Goal: Find specific page/section: Find specific page/section

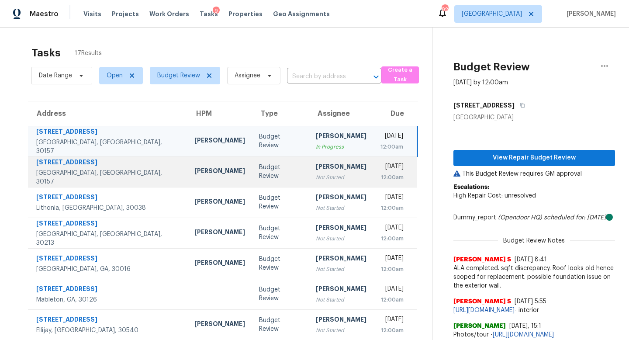
click at [316, 178] on div "Not Started" at bounding box center [341, 177] width 51 height 9
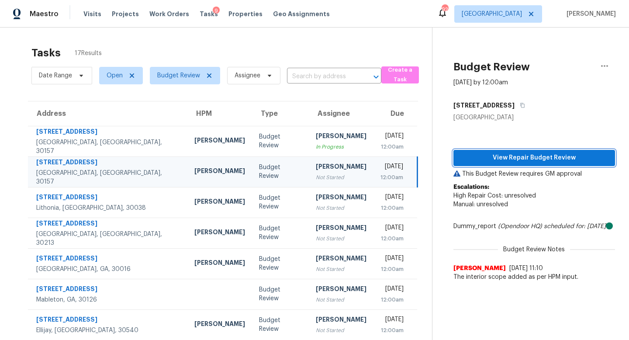
click at [530, 158] on span "View Repair Budget Review" at bounding box center [534, 157] width 148 height 11
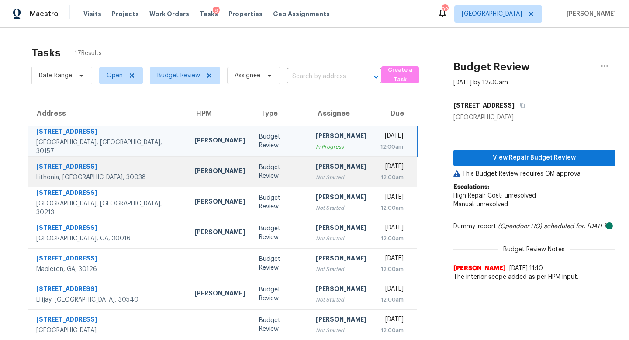
click at [309, 160] on td "[PERSON_NAME] Not Started" at bounding box center [341, 171] width 65 height 31
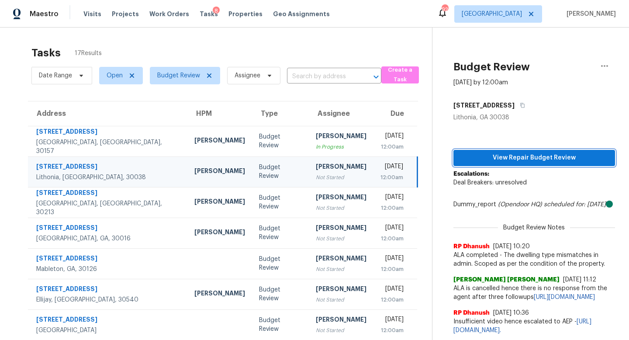
click at [535, 159] on span "View Repair Budget Review" at bounding box center [534, 157] width 148 height 11
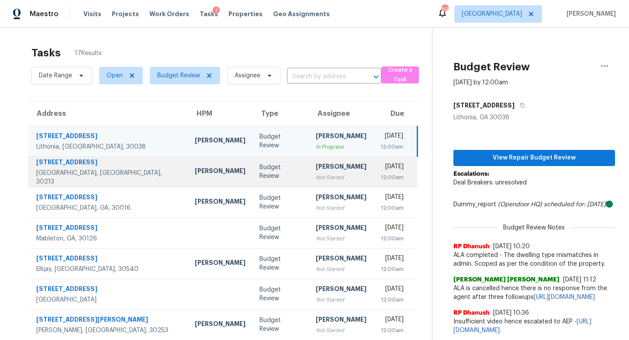
click at [316, 176] on div "Not Started" at bounding box center [341, 177] width 51 height 9
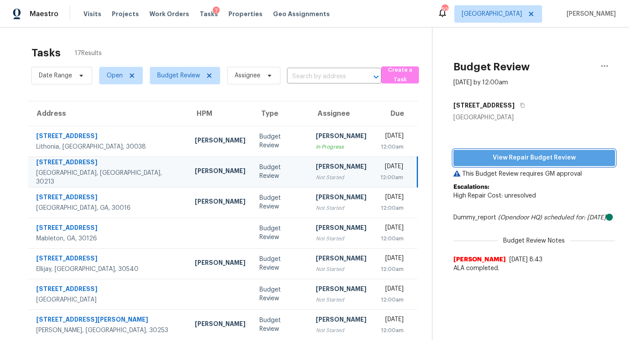
click at [529, 160] on span "View Repair Budget Review" at bounding box center [534, 157] width 148 height 11
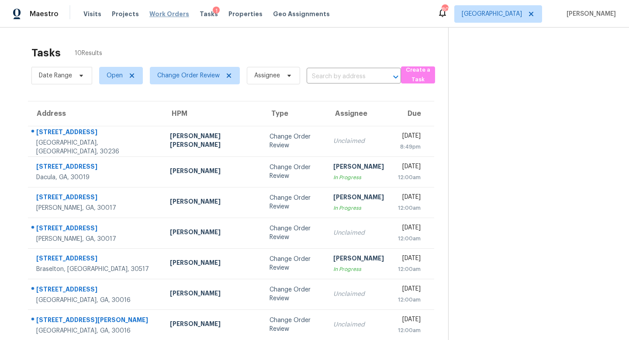
click at [175, 13] on span "Work Orders" at bounding box center [169, 14] width 40 height 9
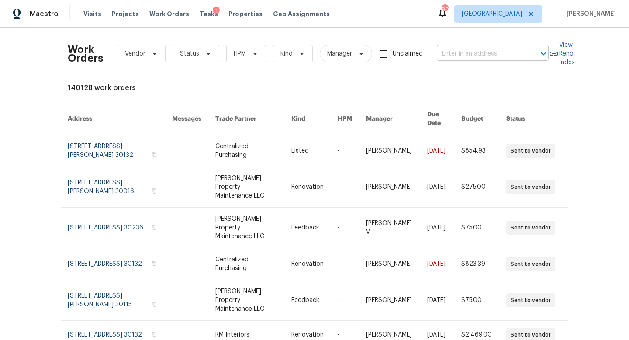
click at [457, 53] on input "text" at bounding box center [479, 54] width 87 height 14
type input "6120"
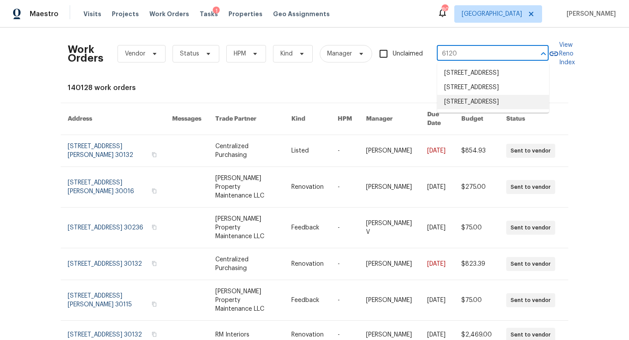
click at [470, 109] on li "6120 E Fayetteville Dr, Riverdale, GA 30296" at bounding box center [493, 102] width 112 height 14
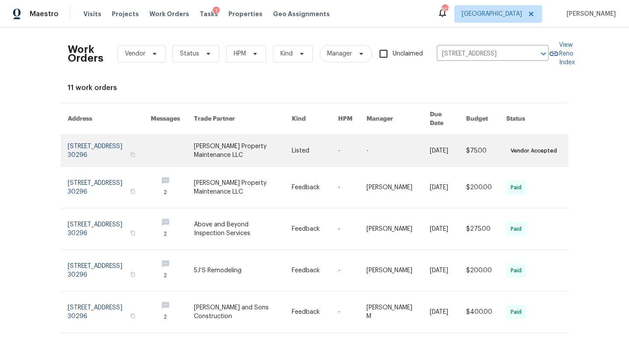
click at [105, 144] on link at bounding box center [109, 150] width 83 height 31
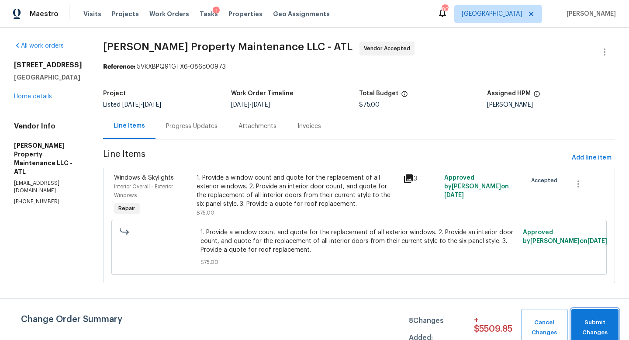
click at [586, 322] on span "Submit Changes" at bounding box center [594, 327] width 38 height 20
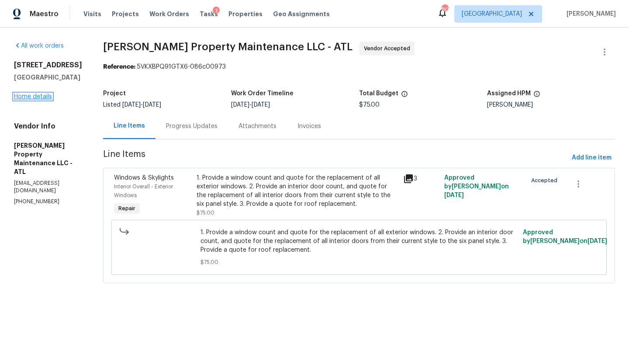
click at [37, 100] on link "Home details" at bounding box center [33, 96] width 38 height 6
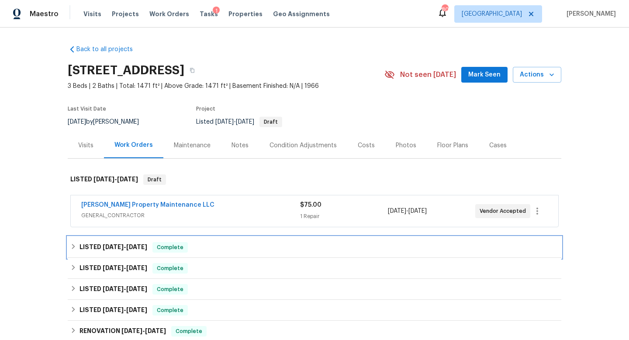
click at [143, 246] on span "[DATE]" at bounding box center [136, 247] width 21 height 6
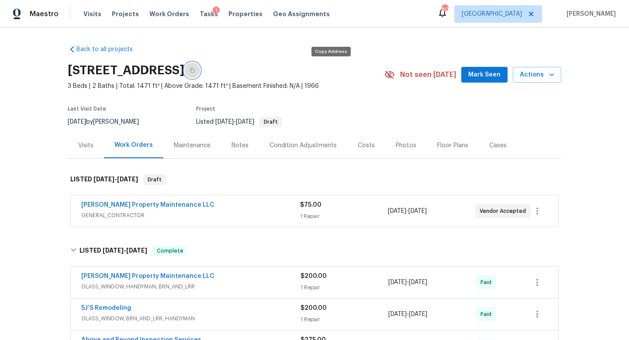
click at [195, 71] on icon "button" at bounding box center [191, 70] width 5 height 5
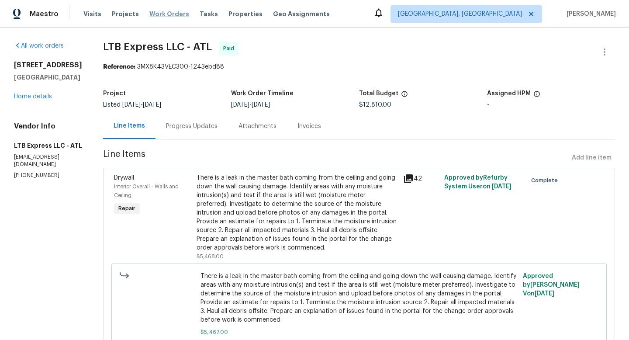
click at [175, 10] on span "Work Orders" at bounding box center [169, 14] width 40 height 9
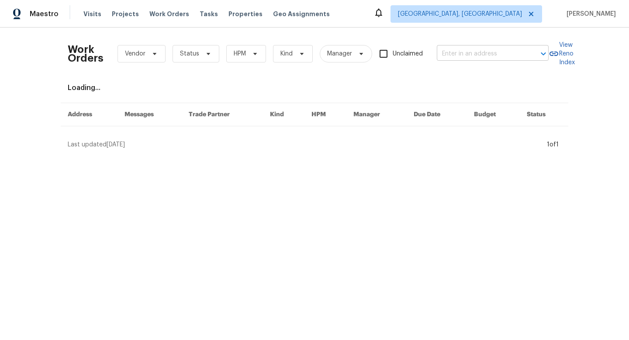
click at [464, 58] on input "text" at bounding box center [479, 54] width 87 height 14
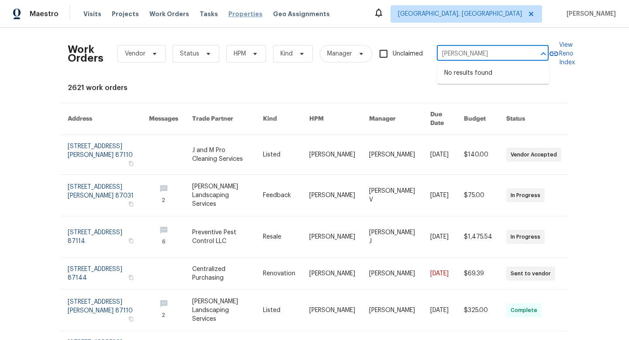
type input "elva"
click at [239, 13] on span "Properties" at bounding box center [245, 14] width 34 height 9
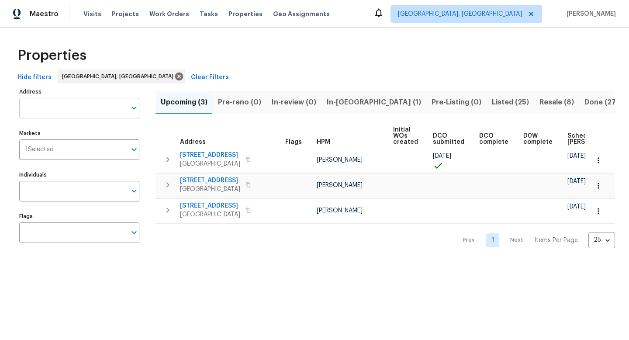
click at [66, 103] on input "Address" at bounding box center [72, 108] width 107 height 21
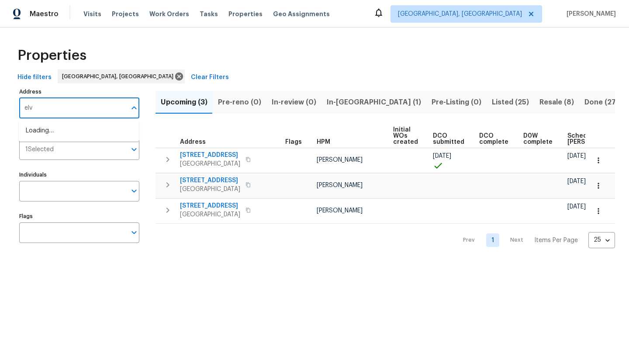
type input "elva"
click at [67, 133] on li "1455 Elva Dr SW Atlanta GA 30331" at bounding box center [79, 131] width 120 height 14
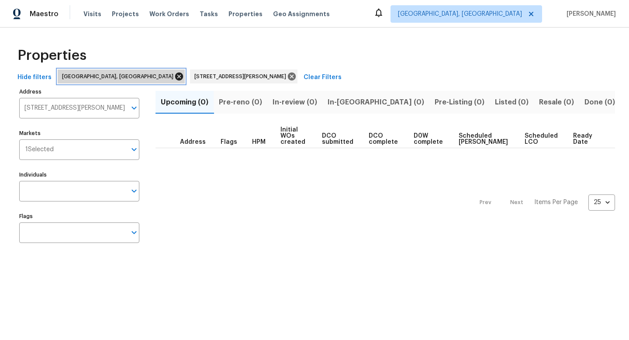
click at [175, 76] on icon at bounding box center [179, 76] width 8 height 8
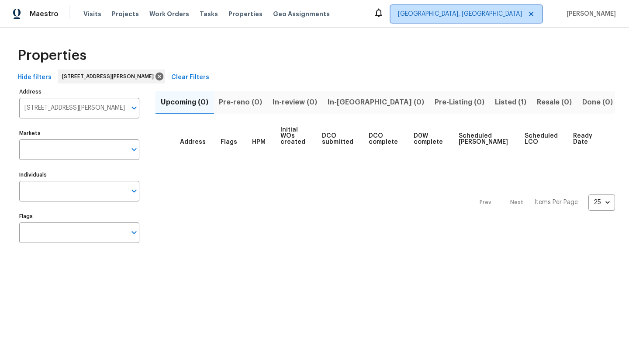
click at [479, 18] on span "Albuquerque, NM" at bounding box center [460, 14] width 124 height 9
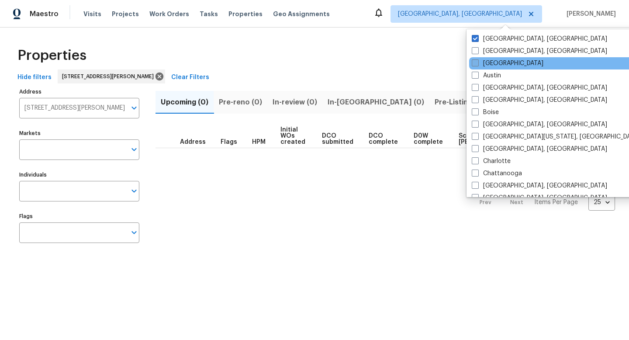
click at [489, 62] on label "[GEOGRAPHIC_DATA]" at bounding box center [507, 63] width 72 height 9
click at [477, 62] on input "[GEOGRAPHIC_DATA]" at bounding box center [474, 62] width 6 height 6
checkbox input "true"
type input "1455 Elva Dr SW Atlanta GA 30331"
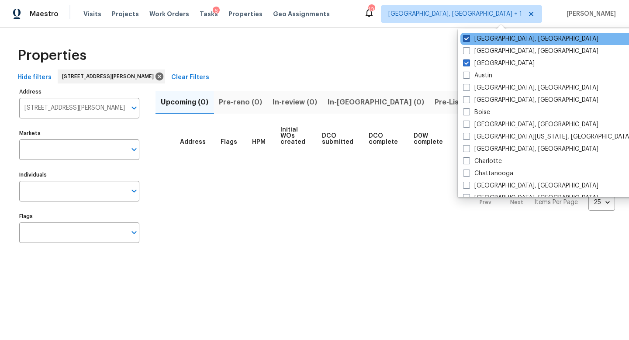
click at [465, 38] on span at bounding box center [466, 38] width 7 height 7
click at [465, 38] on input "Albuquerque, NM" at bounding box center [466, 37] width 6 height 6
checkbox input "false"
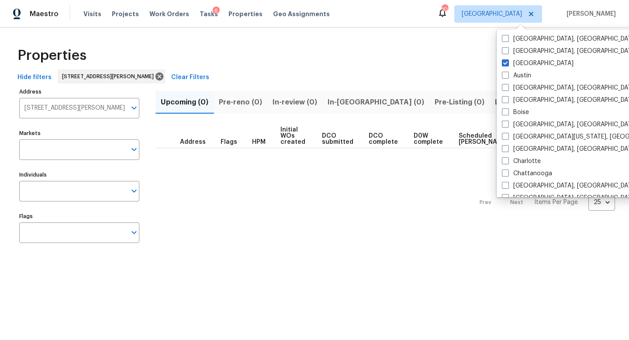
click at [377, 55] on div "Properties" at bounding box center [314, 55] width 601 height 28
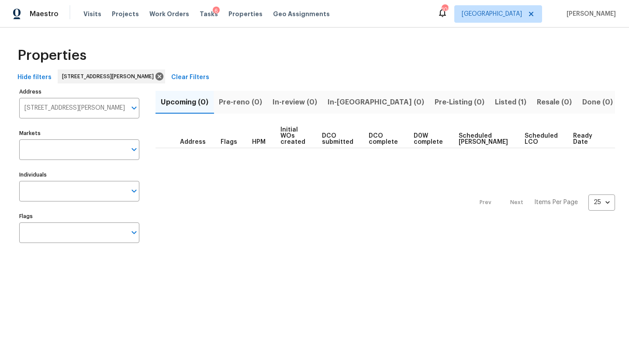
click at [495, 103] on span "Listed (1)" at bounding box center [510, 102] width 31 height 12
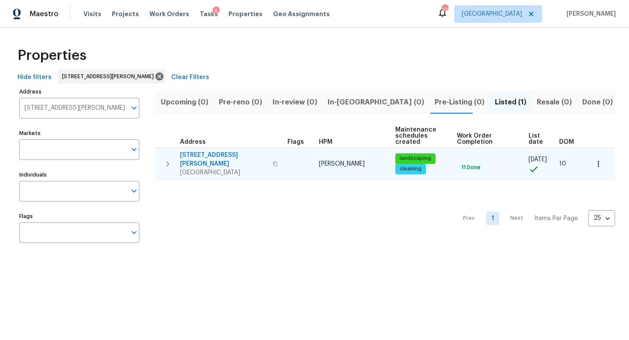
click at [170, 159] on icon "button" at bounding box center [167, 163] width 10 height 10
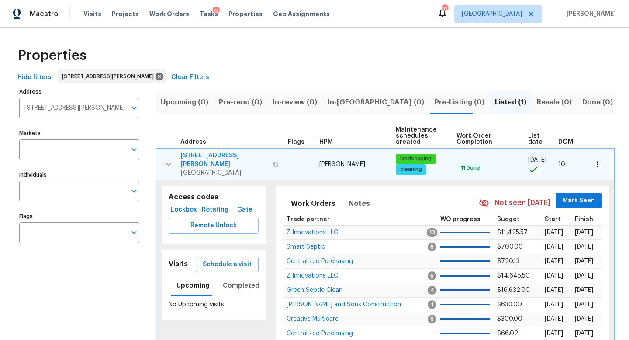
click at [596, 160] on icon "button" at bounding box center [597, 164] width 9 height 9
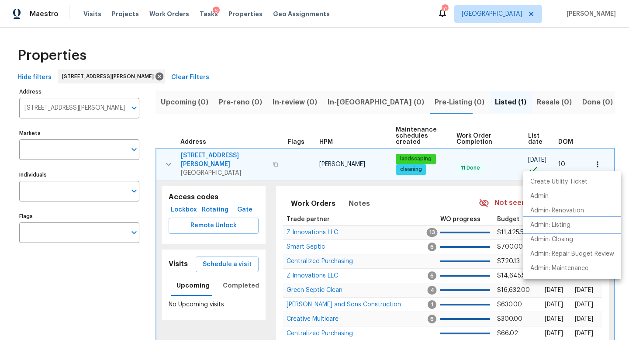
click at [547, 223] on p "Admin: Listing" at bounding box center [550, 224] width 40 height 9
click at [465, 42] on div at bounding box center [314, 170] width 629 height 340
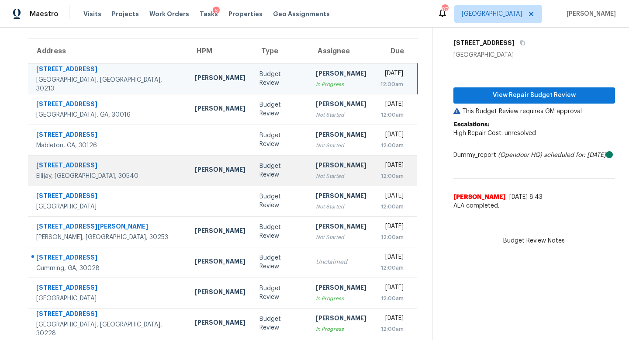
scroll to position [115, 0]
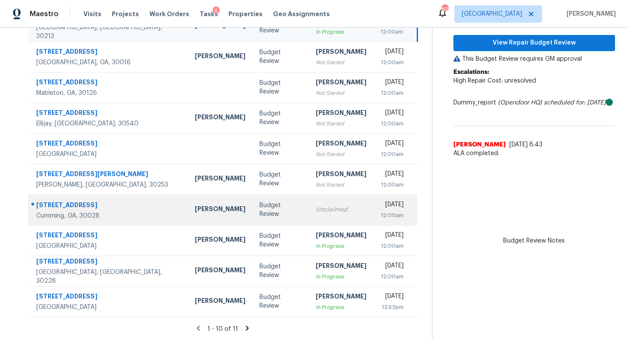
click at [316, 211] on div "Unclaimed" at bounding box center [341, 209] width 51 height 9
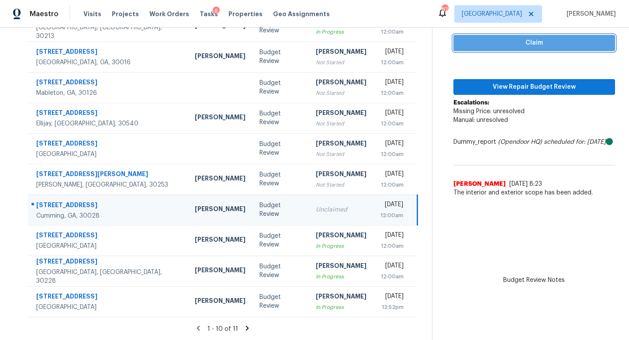
click at [531, 43] on span "Claim" at bounding box center [534, 43] width 148 height 11
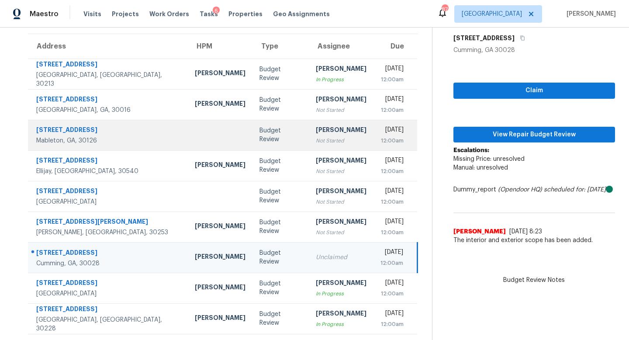
scroll to position [68, 0]
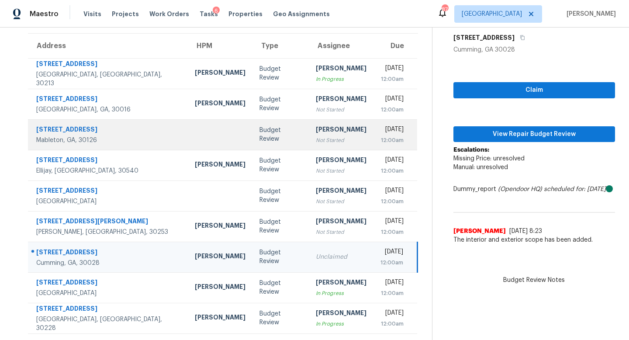
click at [316, 125] on div "[PERSON_NAME]" at bounding box center [341, 130] width 51 height 11
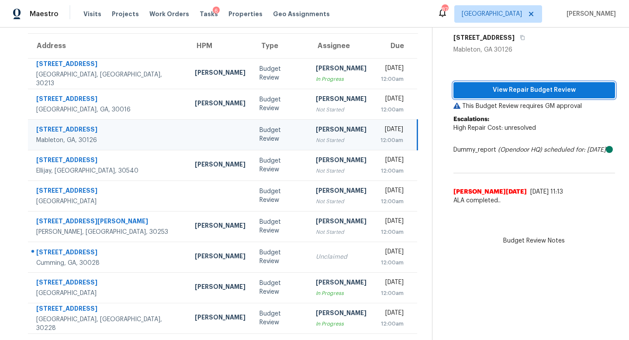
click at [495, 92] on span "View Repair Budget Review" at bounding box center [534, 90] width 148 height 11
